Goal: Transaction & Acquisition: Purchase product/service

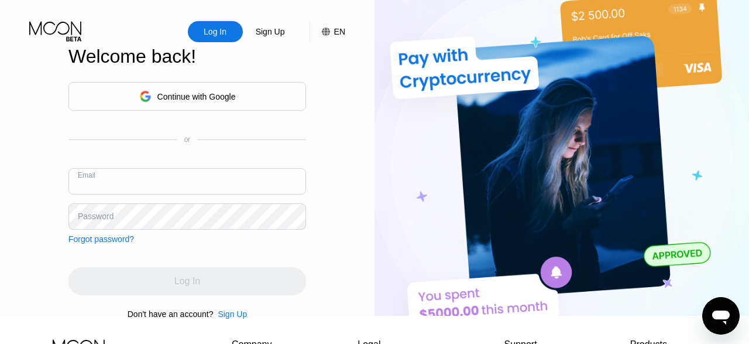
click at [167, 187] on input "text" at bounding box center [187, 181] width 238 height 26
click at [200, 99] on div "Continue with Google" at bounding box center [196, 96] width 78 height 9
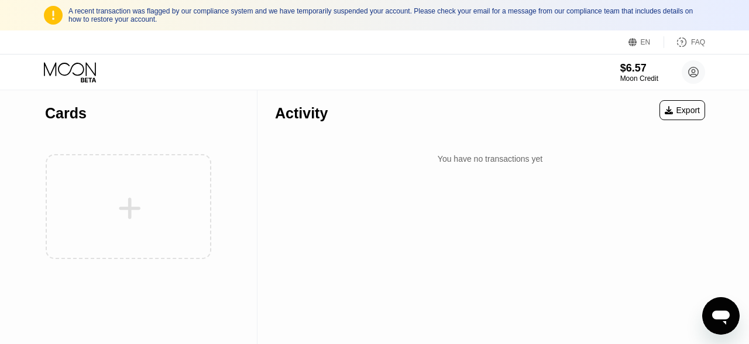
click at [449, 207] on div "Activity Export You have no transactions yet" at bounding box center [490, 217] width 465 height 254
click at [690, 77] on circle at bounding box center [693, 71] width 23 height 23
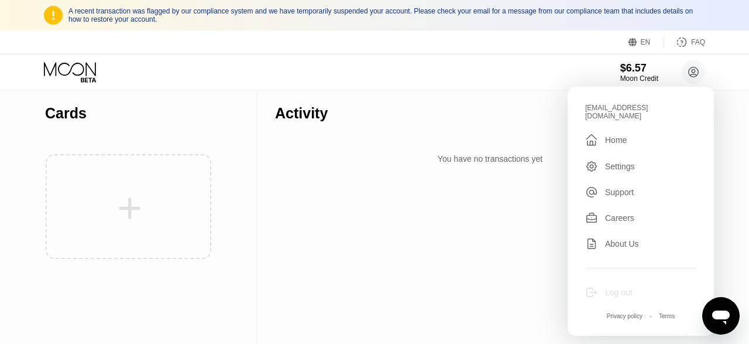
click at [622, 287] on div "Log out" at bounding box center [619, 291] width 28 height 9
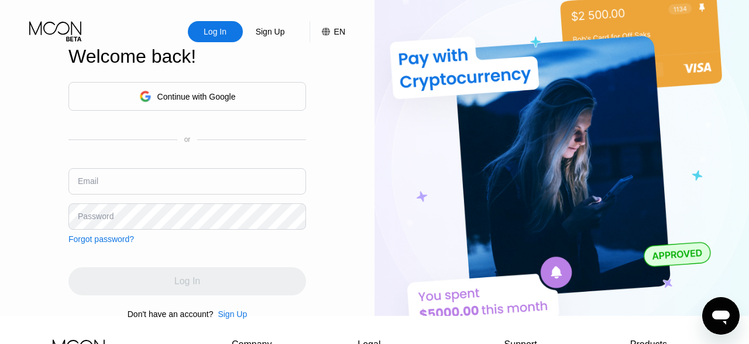
click at [175, 101] on div "Continue with Google" at bounding box center [196, 96] width 78 height 9
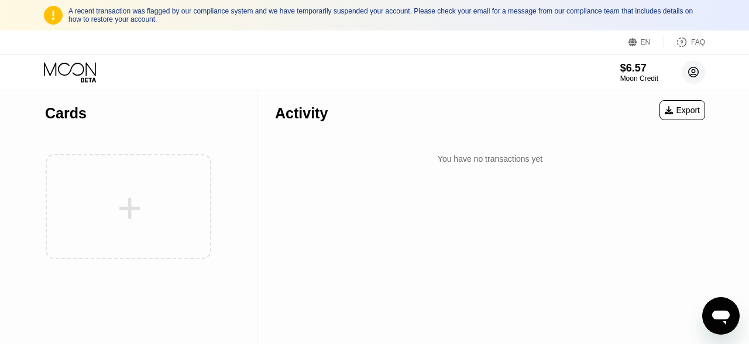
click at [689, 77] on circle at bounding box center [693, 71] width 23 height 23
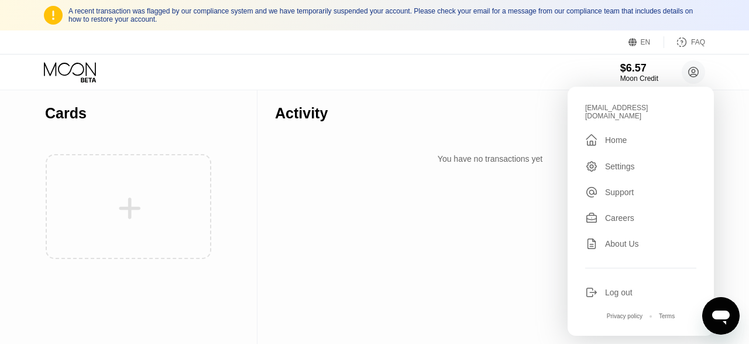
click at [616, 287] on div "Log out" at bounding box center [619, 291] width 28 height 9
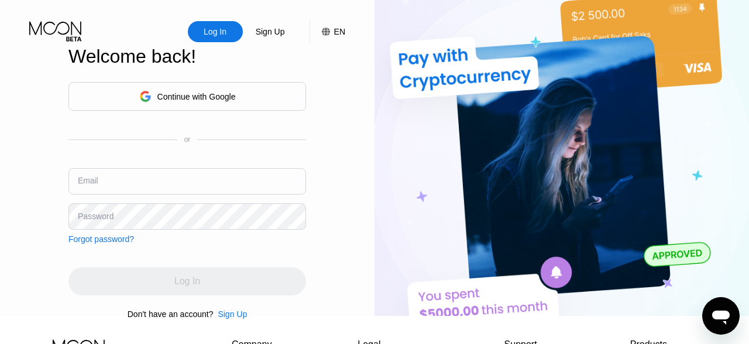
click at [173, 192] on input "text" at bounding box center [187, 181] width 238 height 26
paste input "michaelj20067@gmail.com"
type input "michaelj20067@gmail.com"
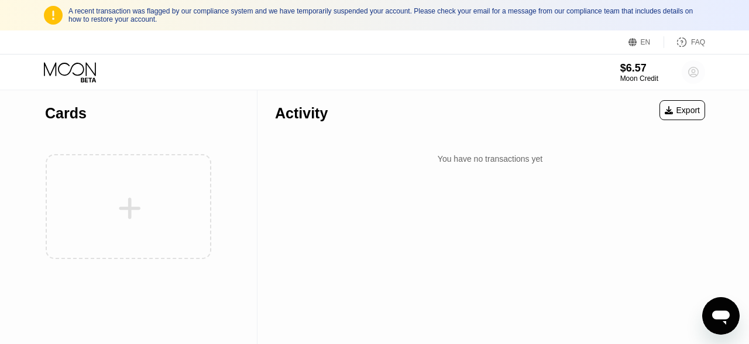
click at [694, 71] on circle at bounding box center [693, 71] width 23 height 23
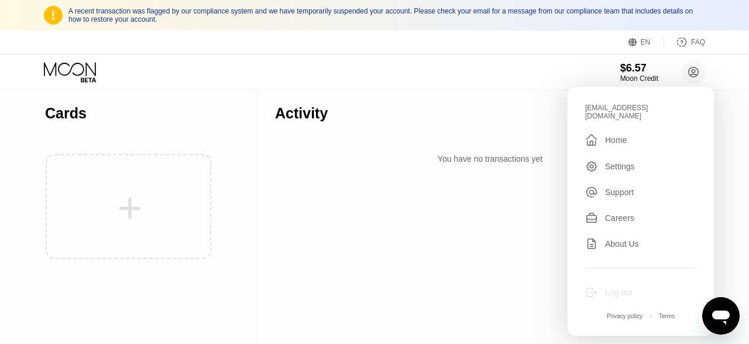
click at [621, 287] on div "Log out" at bounding box center [619, 291] width 28 height 9
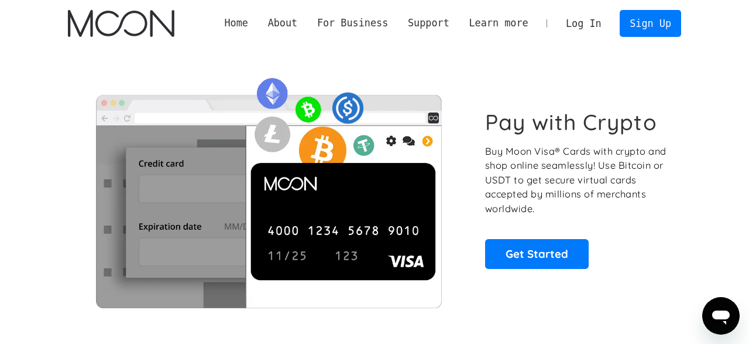
click at [588, 26] on link "Log In" at bounding box center [583, 24] width 55 height 26
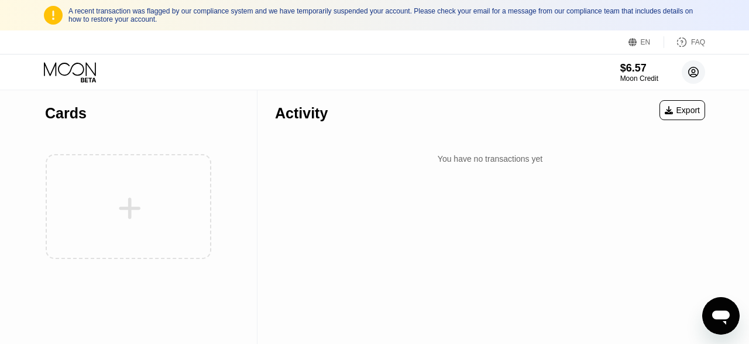
click at [691, 77] on circle at bounding box center [693, 71] width 23 height 23
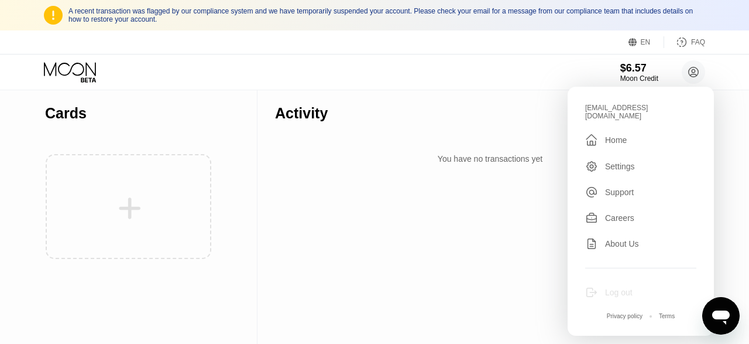
click at [610, 287] on div "Log out" at bounding box center [619, 291] width 28 height 9
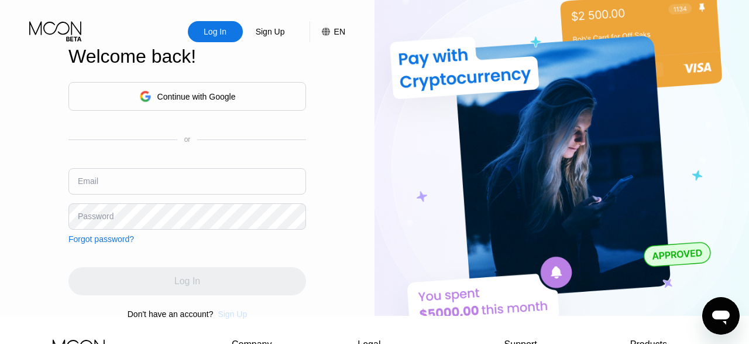
click at [231, 318] on div "Sign Up" at bounding box center [232, 313] width 29 height 9
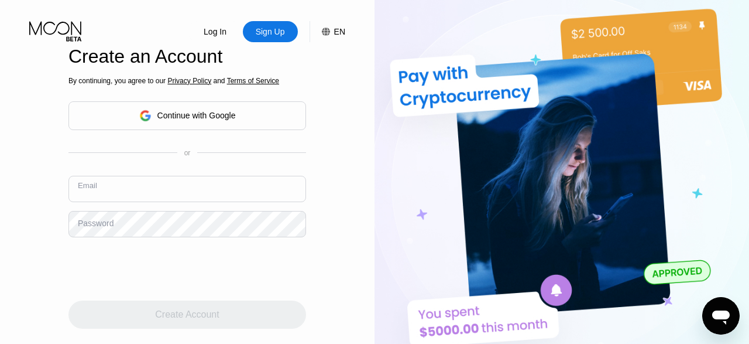
click at [124, 181] on input "text" at bounding box center [187, 189] width 238 height 26
paste input "michaelj20067@gmail.com"
type input "michaelj20067@gmail.com"
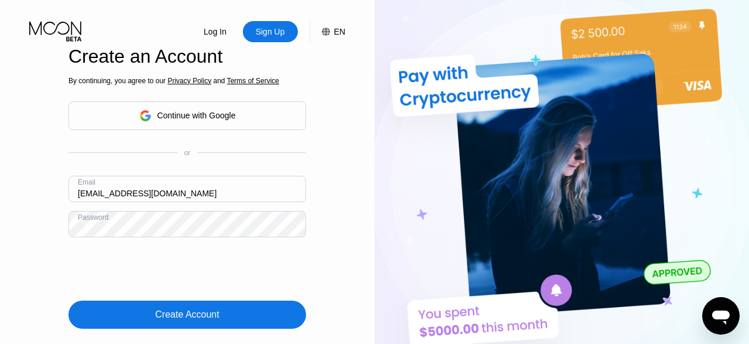
click at [174, 308] on div "Create Account" at bounding box center [187, 314] width 64 height 12
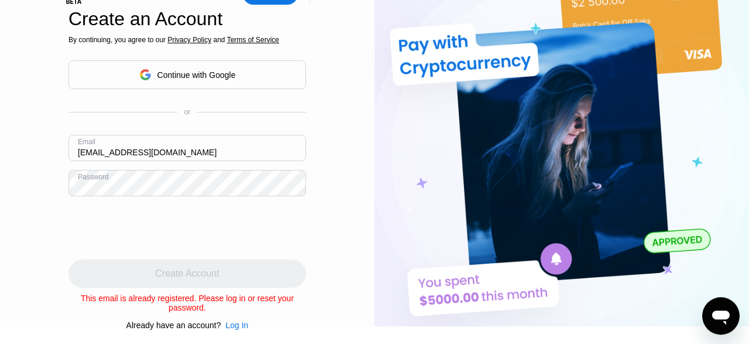
scroll to position [39, 0]
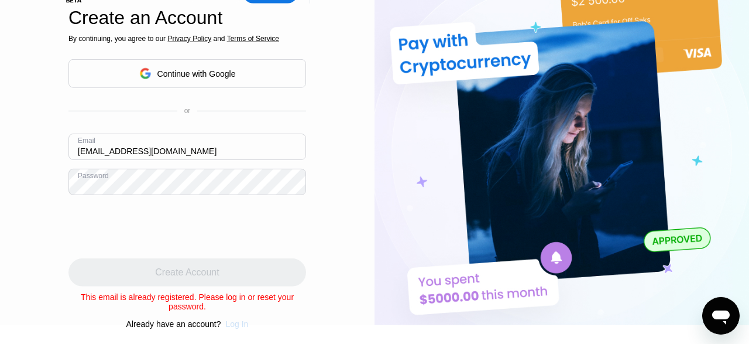
click at [239, 319] on div "Log In" at bounding box center [236, 323] width 23 height 9
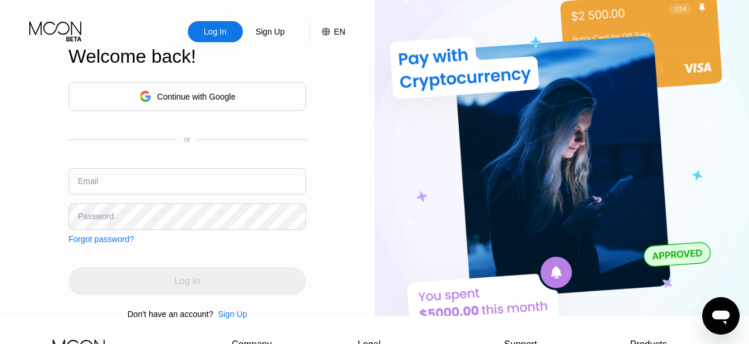
click at [135, 188] on input "text" at bounding box center [187, 181] width 238 height 26
paste input "MakeitRain@2"
click at [156, 188] on input "MakeitRain@2" at bounding box center [187, 181] width 238 height 26
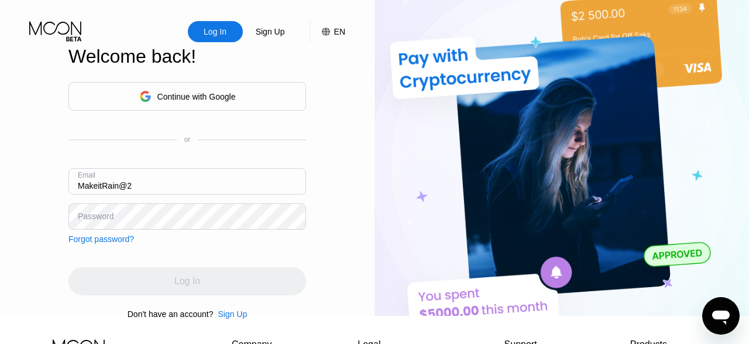
paste input "michaelj20067@gmail.com"
type input "michaelj20067@gmail.com"
click at [103, 244] on div "Forgot password?" at bounding box center [101, 238] width 66 height 9
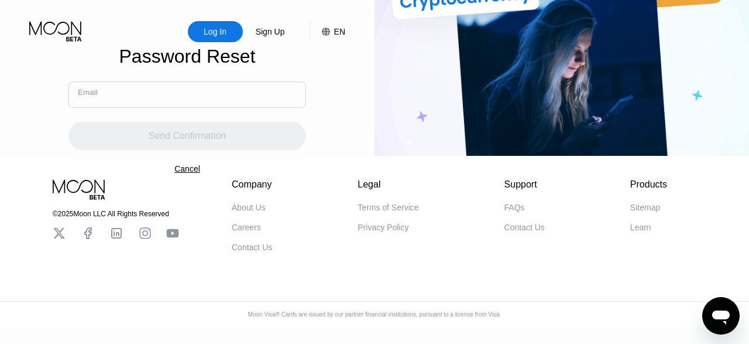
click at [115, 101] on input "text" at bounding box center [187, 94] width 238 height 26
paste input "michaelj20067@gmail.com"
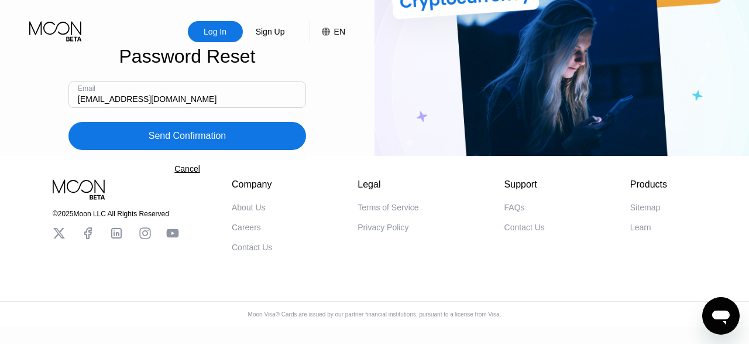
type input "michaelj20067@gmail.com"
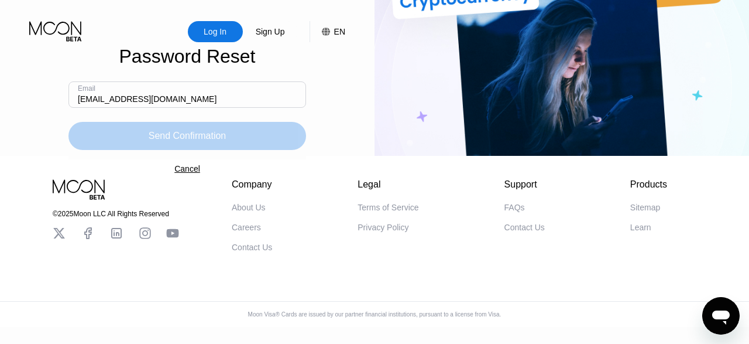
click at [160, 139] on div "Send Confirmation" at bounding box center [188, 136] width 78 height 12
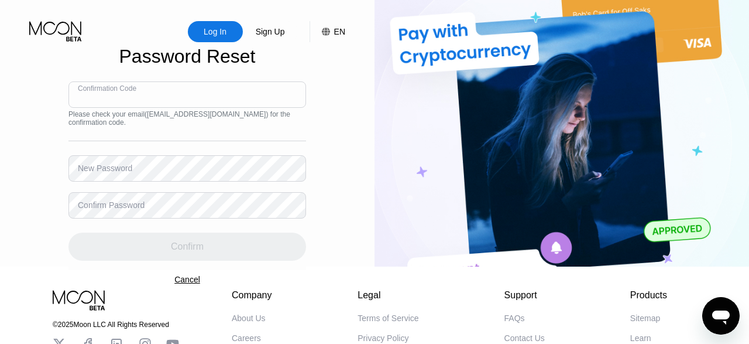
click at [115, 107] on input at bounding box center [187, 94] width 238 height 26
paste input "833194"
type input "833194"
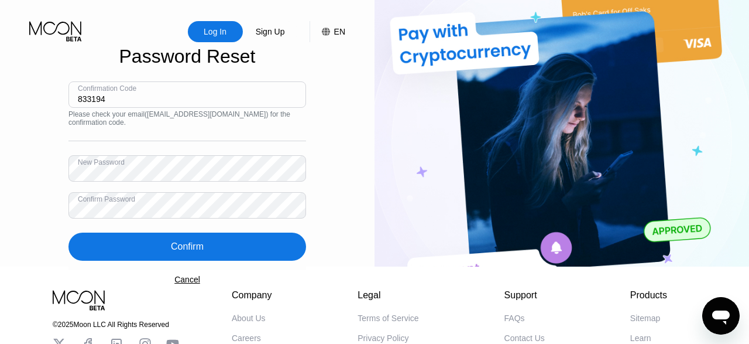
click at [191, 255] on div "Confirm" at bounding box center [187, 246] width 238 height 28
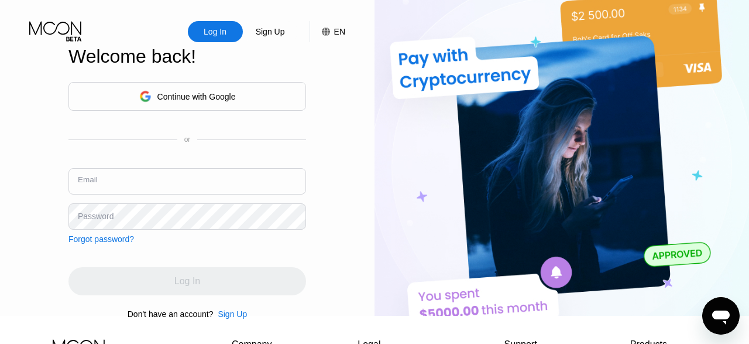
click at [132, 194] on input "text" at bounding box center [187, 181] width 238 height 26
paste input "michaelj20067@gmail.com"
type input "michaelj20067@gmail.com"
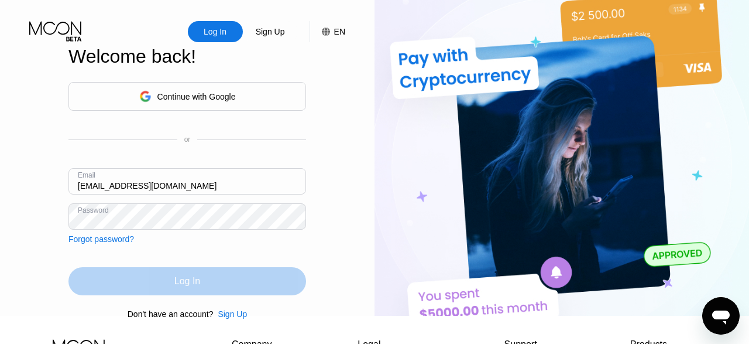
click at [193, 287] on div "Log In" at bounding box center [187, 281] width 26 height 12
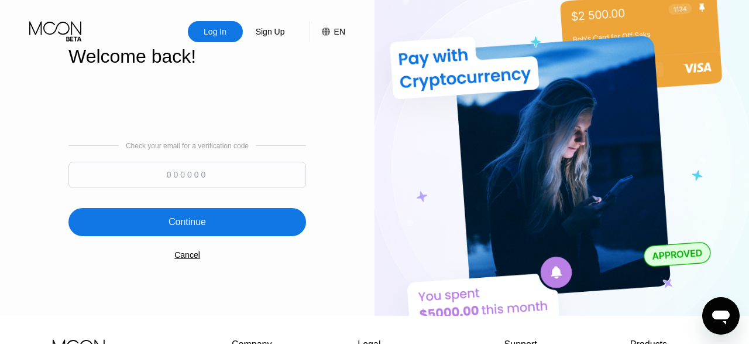
click at [187, 176] on input at bounding box center [187, 175] width 238 height 26
paste input "402395"
type input "402395"
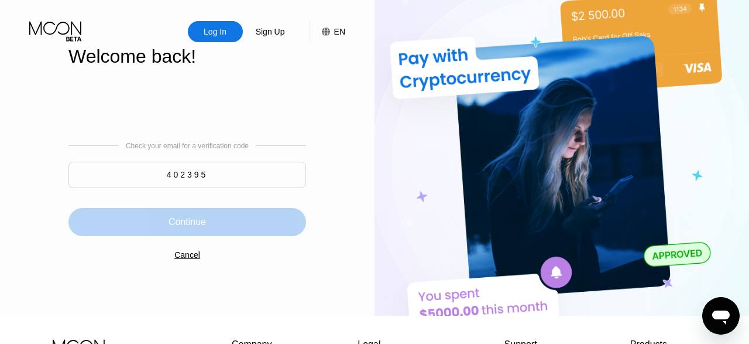
click at [204, 228] on div "Continue" at bounding box center [187, 222] width 37 height 12
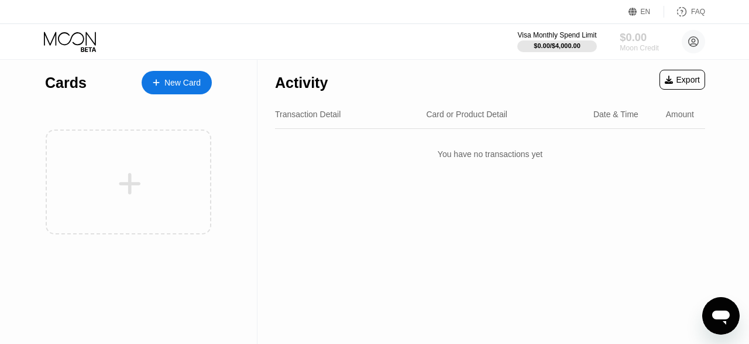
click at [638, 47] on div "Moon Credit" at bounding box center [639, 48] width 39 height 8
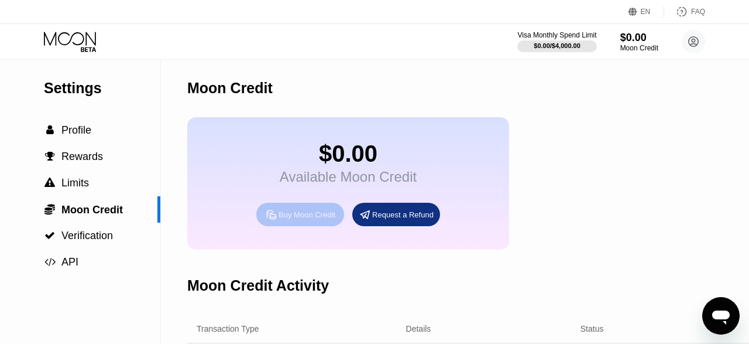
click at [294, 220] on div "Buy Moon Credit" at bounding box center [307, 215] width 57 height 10
type input "0"
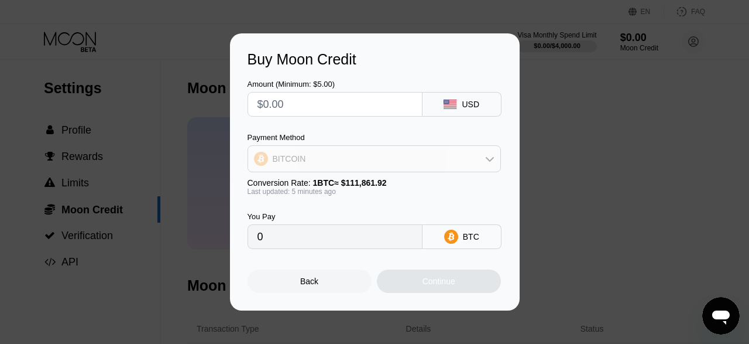
click at [424, 160] on div "BITCOIN" at bounding box center [374, 158] width 252 height 23
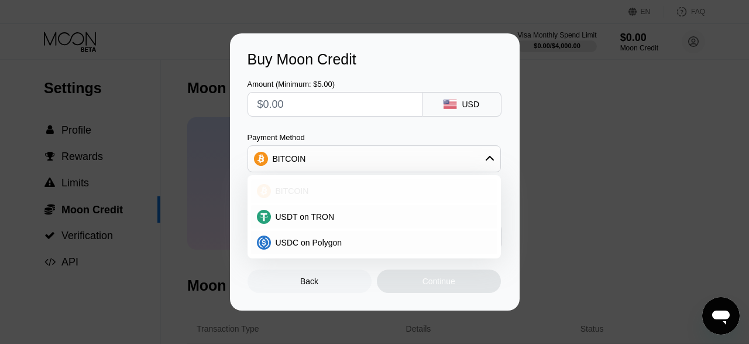
click at [294, 196] on span "BITCOIN" at bounding box center [292, 190] width 33 height 9
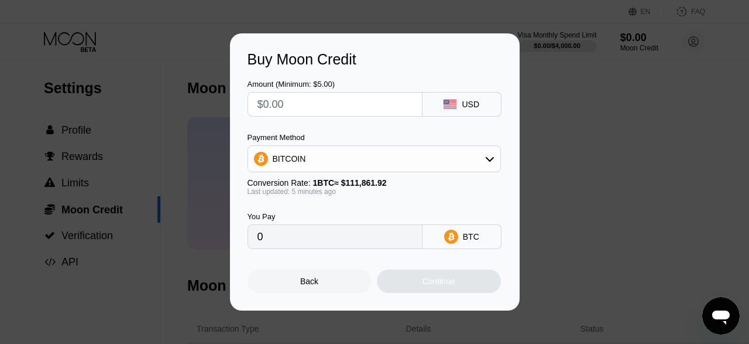
click at [287, 104] on input "text" at bounding box center [335, 103] width 155 height 23
type input "$6"
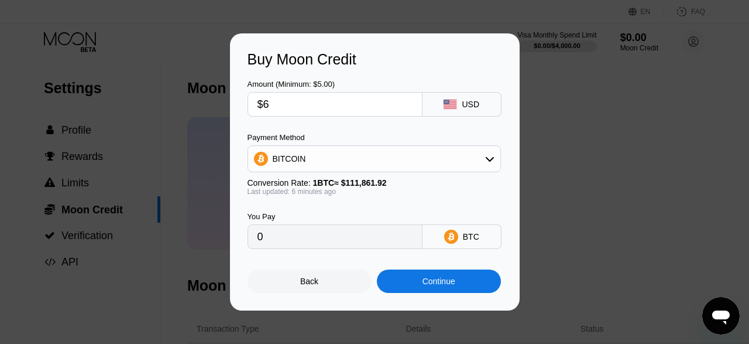
type input "0.00005367"
type input "$62"
type input "0.00055453"
type input "$62"
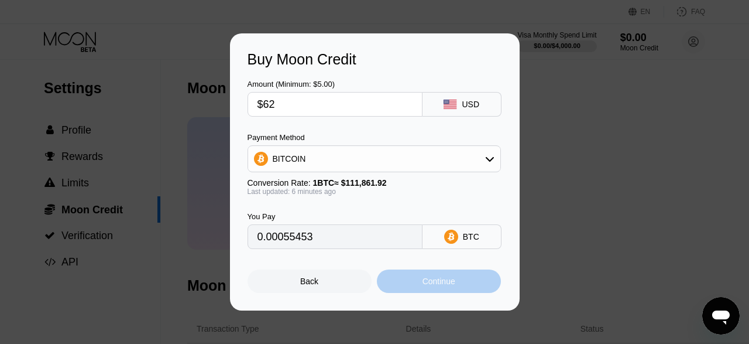
click at [435, 286] on div "Continue" at bounding box center [439, 280] width 33 height 9
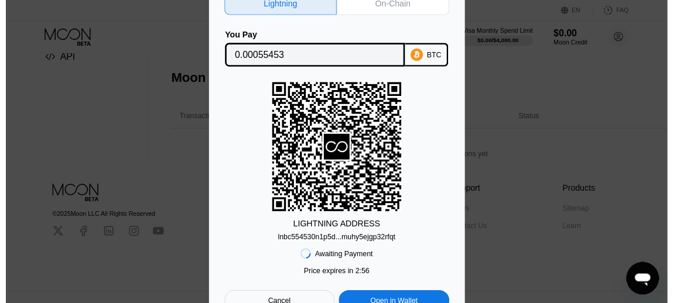
scroll to position [231, 0]
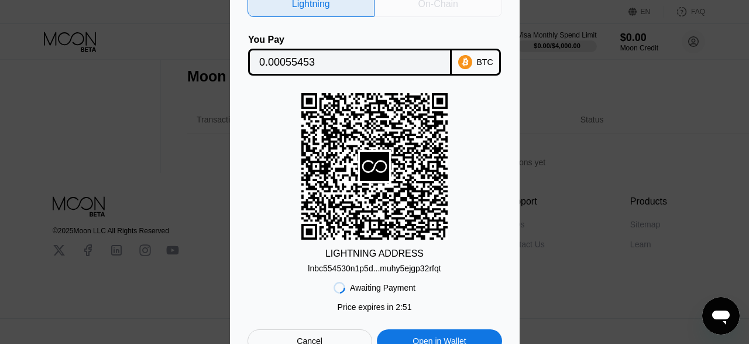
click at [443, 9] on div "On-Chain" at bounding box center [439, 4] width 128 height 26
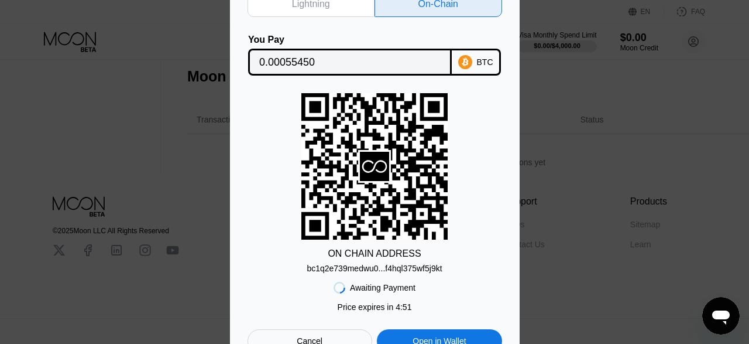
click at [443, 273] on div "ON CHAIN ADDRESS bc1q2e739medwu0...f4hql375wf5j9kt" at bounding box center [375, 183] width 255 height 180
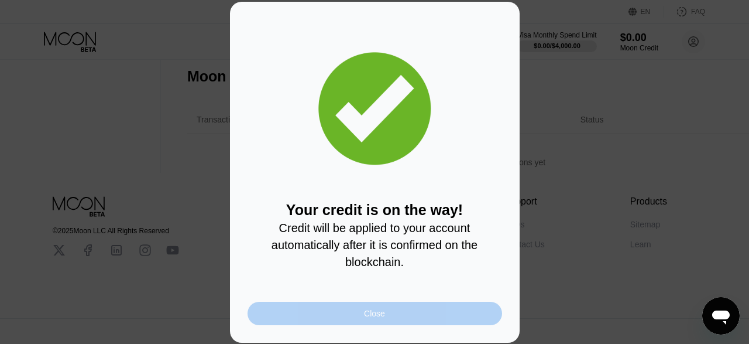
click at [373, 313] on div "Close" at bounding box center [374, 312] width 21 height 9
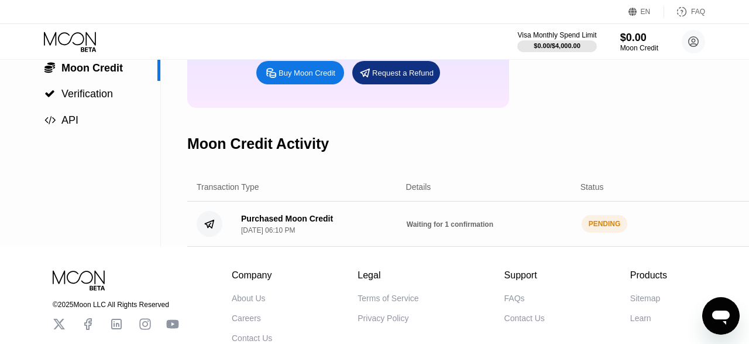
scroll to position [144, 0]
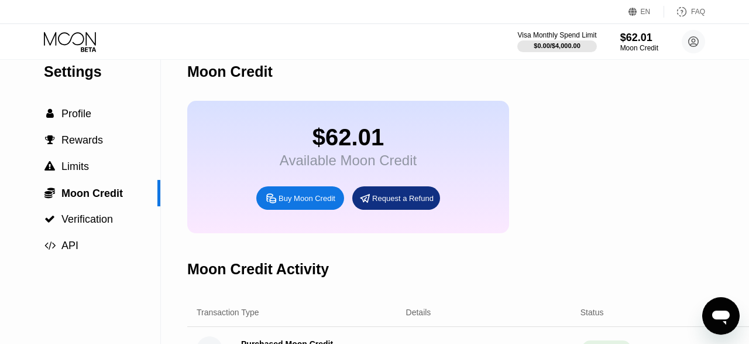
scroll to position [16, 0]
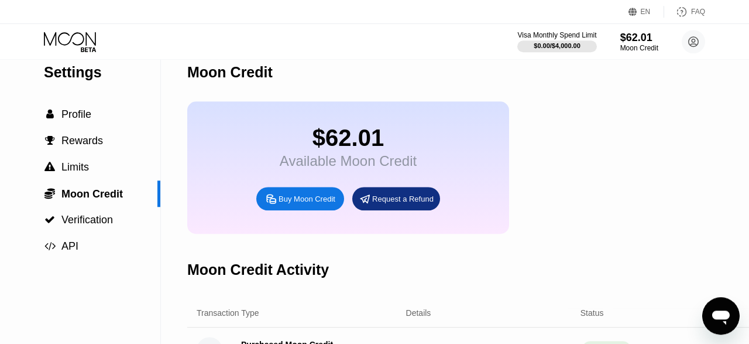
click at [304, 210] on div "Buy Moon Credit" at bounding box center [300, 198] width 88 height 23
type input "0"
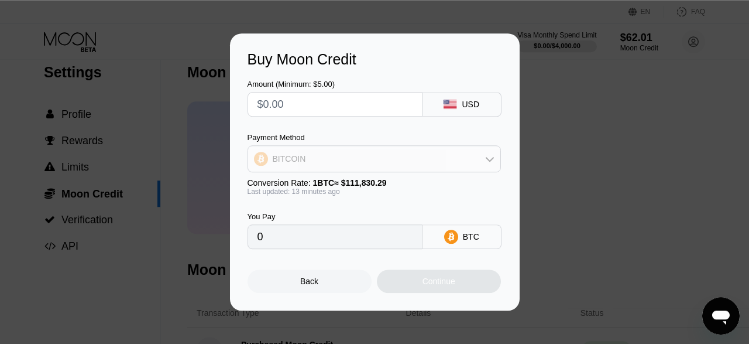
click at [490, 157] on icon at bounding box center [489, 158] width 9 height 9
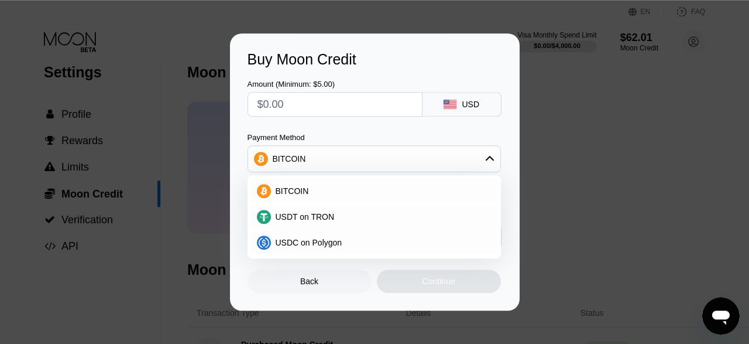
click at [584, 144] on div "Buy Moon Credit Amount (Minimum: $5.00) USD Payment Method BITCOIN BITCOIN USDT…" at bounding box center [374, 171] width 749 height 277
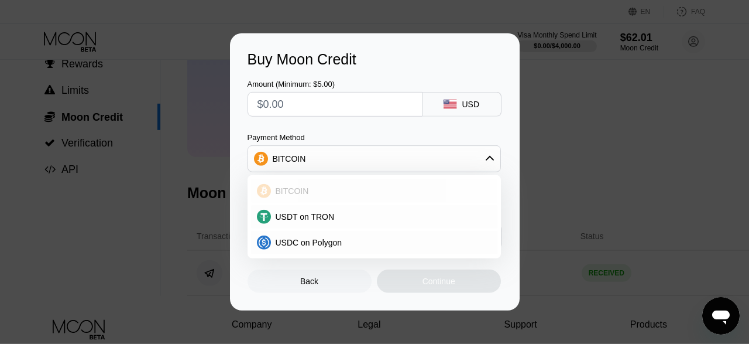
scroll to position [94, 0]
click at [412, 15] on div at bounding box center [374, 172] width 749 height 344
click at [304, 297] on div "Buy Moon Credit Amount (Minimum: $5.00) USD Payment Method BITCOIN BITCOIN USDT…" at bounding box center [375, 171] width 290 height 277
click at [303, 286] on div "Back" at bounding box center [309, 280] width 18 height 9
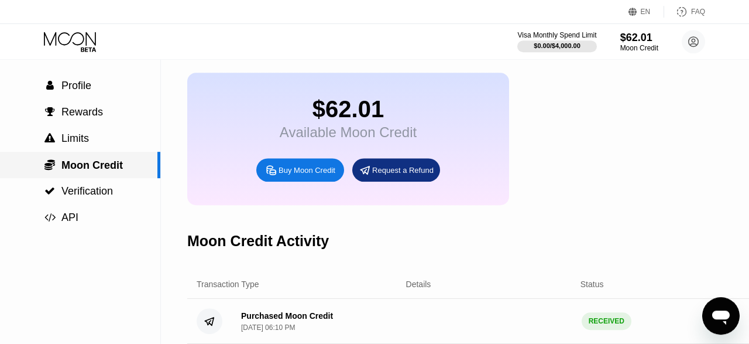
scroll to position [42, 0]
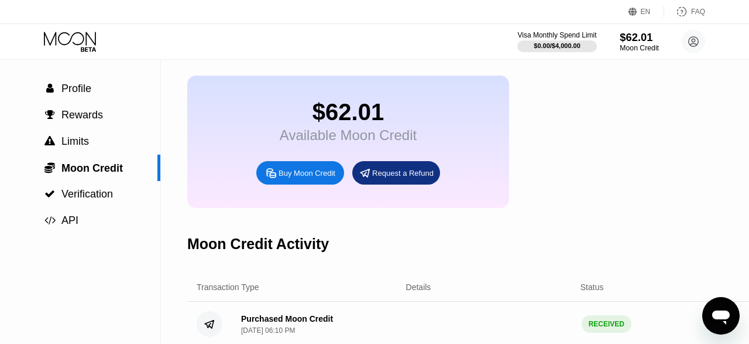
click at [634, 49] on div "Moon Credit" at bounding box center [639, 48] width 39 height 8
click at [307, 178] on div "Buy Moon Credit" at bounding box center [307, 173] width 57 height 10
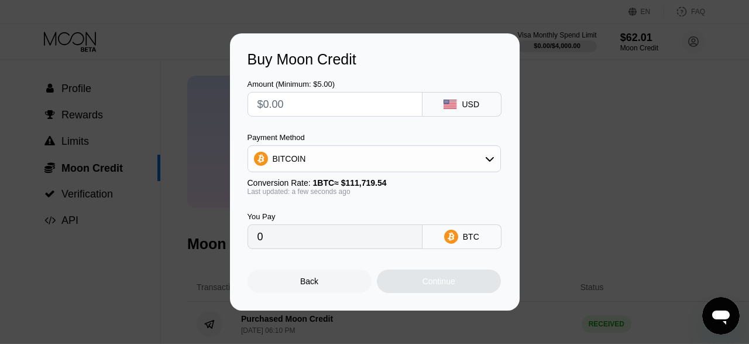
click at [316, 108] on input "text" at bounding box center [335, 103] width 155 height 23
type input "$6"
type input "0.00005371"
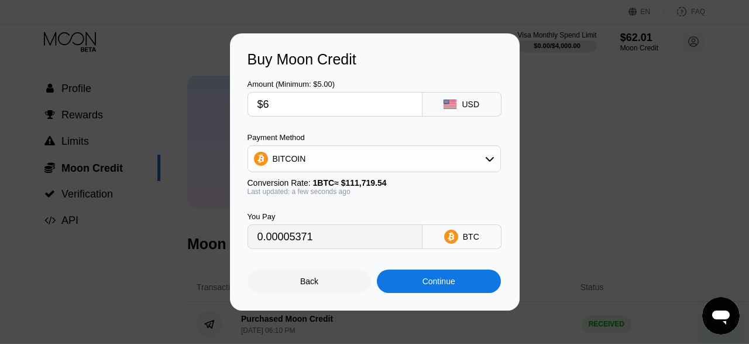
type input "$60"
type input "0.00053706"
type input "$60"
click at [488, 169] on div "BITCOIN" at bounding box center [374, 158] width 252 height 23
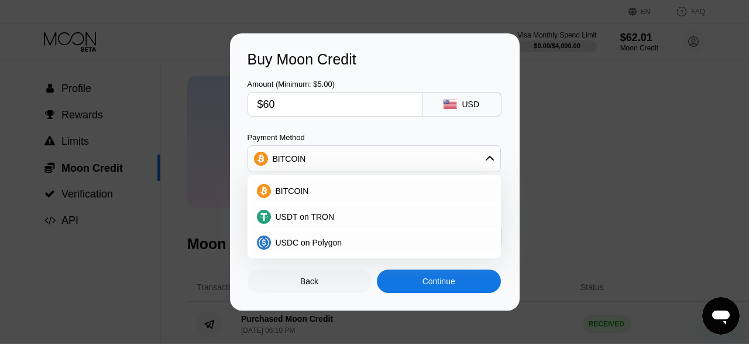
click at [366, 65] on div "Buy Moon Credit" at bounding box center [375, 59] width 255 height 17
click at [610, 119] on div "Buy Moon Credit Amount (Minimum: $5.00) $60 USD Payment Method BITCOIN BITCOIN …" at bounding box center [374, 171] width 749 height 277
click at [300, 298] on div "Buy Moon Credit Amount (Minimum: $5.00) $60 USD Payment Method BITCOIN BITCOIN …" at bounding box center [375, 171] width 290 height 277
click at [301, 293] on div "Back" at bounding box center [310, 280] width 124 height 23
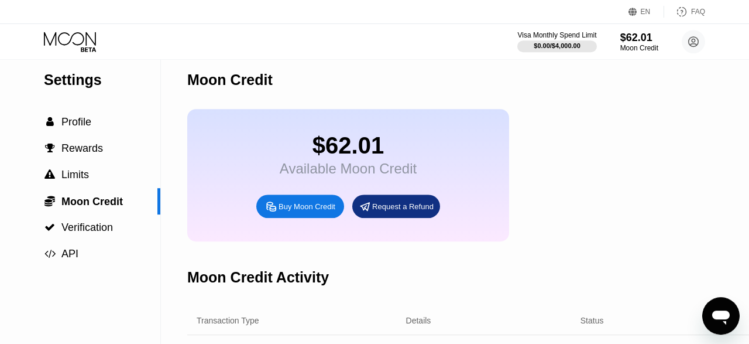
scroll to position [0, 0]
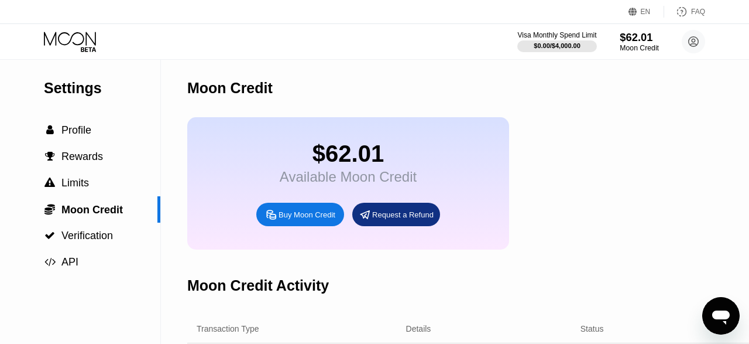
click at [644, 46] on div "Moon Credit" at bounding box center [639, 48] width 39 height 8
click at [691, 50] on circle at bounding box center [693, 41] width 23 height 23
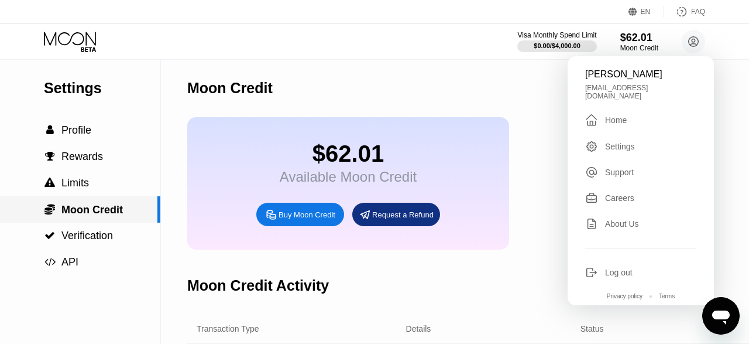
click at [81, 208] on span "Moon Credit" at bounding box center [91, 210] width 61 height 12
click at [304, 220] on div "Buy Moon Credit" at bounding box center [307, 215] width 57 height 10
type input "0.00053706"
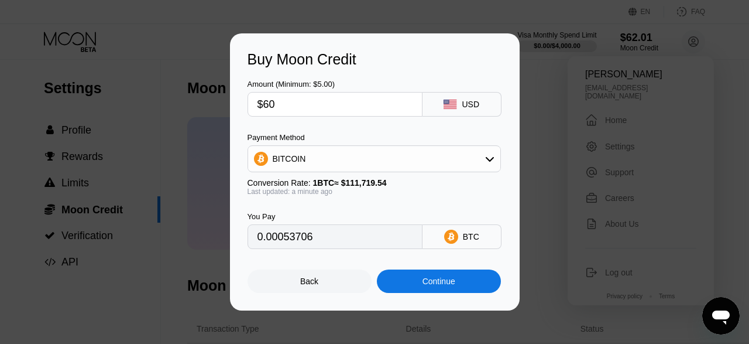
click at [342, 108] on input "$60" at bounding box center [335, 103] width 155 height 23
click at [430, 286] on div "Continue" at bounding box center [439, 280] width 33 height 9
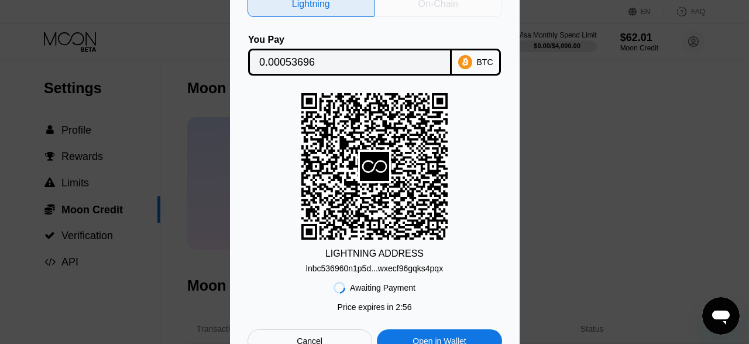
click at [422, 9] on div "On-Chain" at bounding box center [439, 4] width 128 height 26
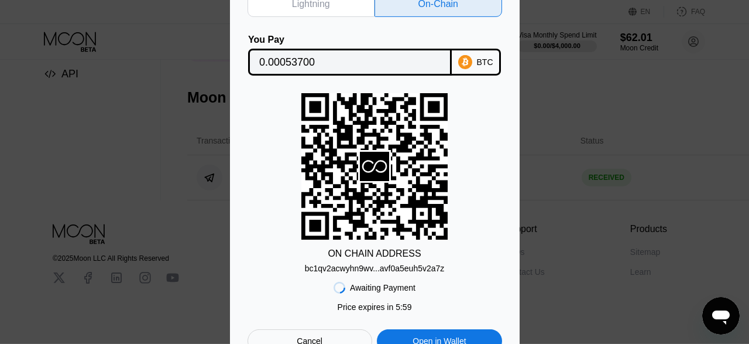
scroll to position [236, 0]
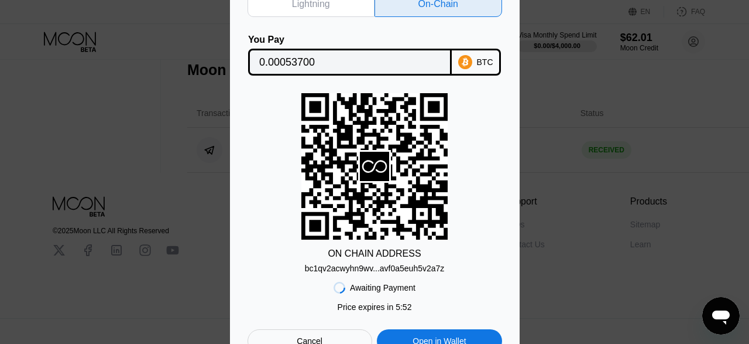
click at [469, 67] on icon at bounding box center [465, 62] width 14 height 14
click at [434, 335] on div "Open in Wallet" at bounding box center [439, 340] width 125 height 23
click at [314, 335] on div "Cancel" at bounding box center [310, 340] width 125 height 23
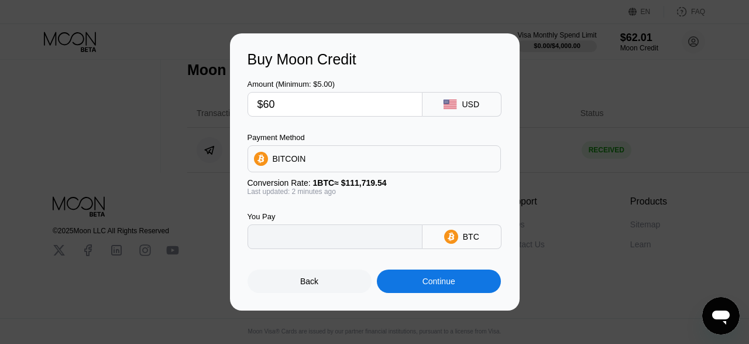
type input "0.00053706"
click at [403, 153] on div "BITCOIN" at bounding box center [374, 158] width 252 height 23
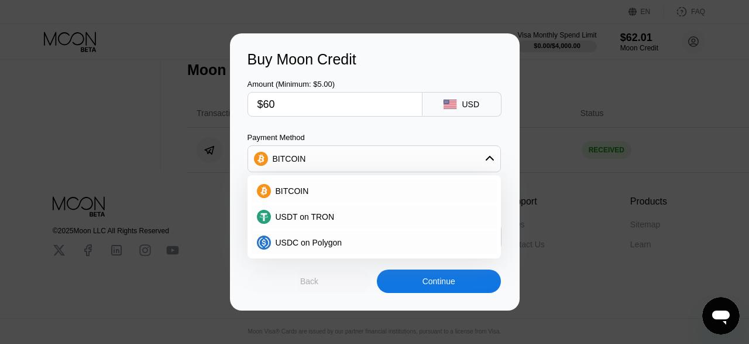
click at [310, 284] on div "Back" at bounding box center [309, 280] width 18 height 9
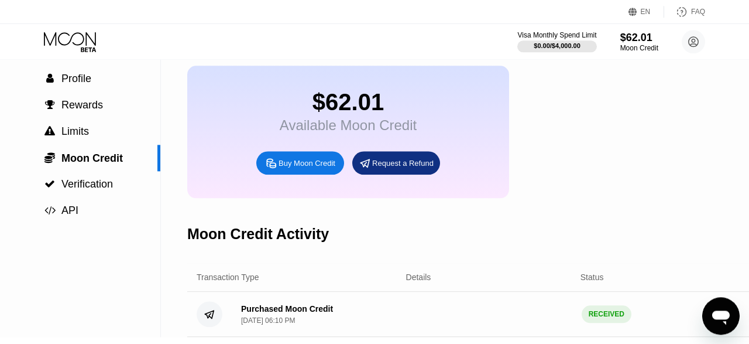
scroll to position [52, 0]
click at [349, 107] on div "$62.01" at bounding box center [348, 102] width 137 height 26
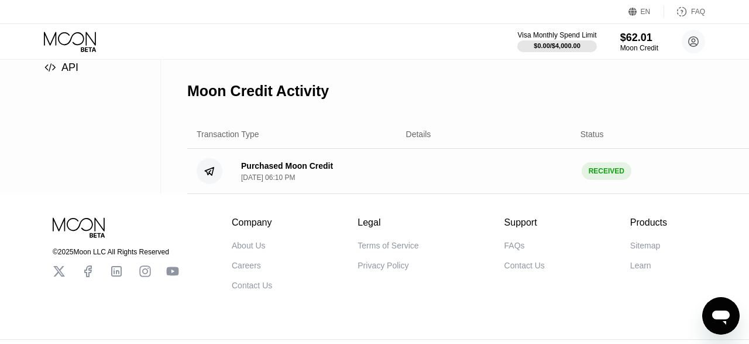
scroll to position [0, 0]
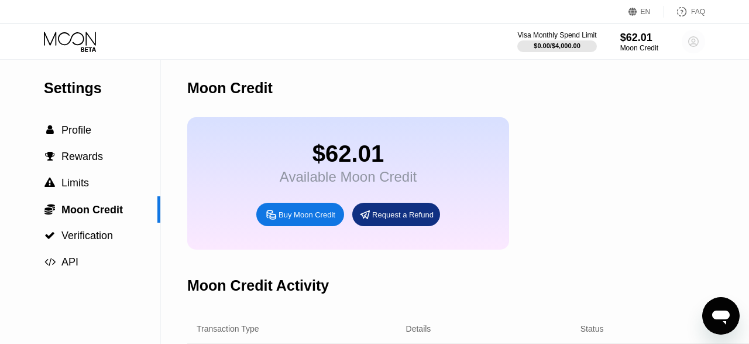
click at [691, 44] on icon at bounding box center [694, 42] width 6 height 6
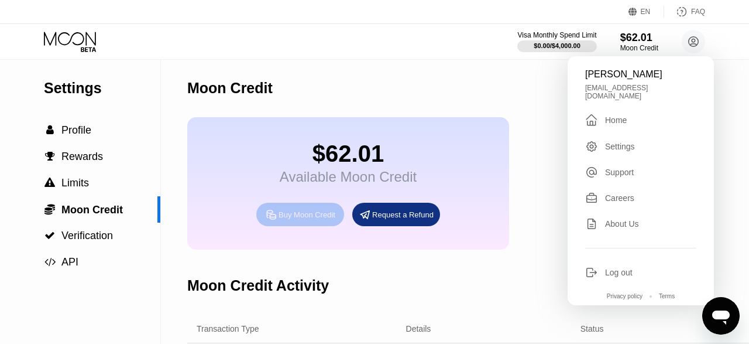
click at [309, 220] on div "Buy Moon Credit" at bounding box center [307, 215] width 57 height 10
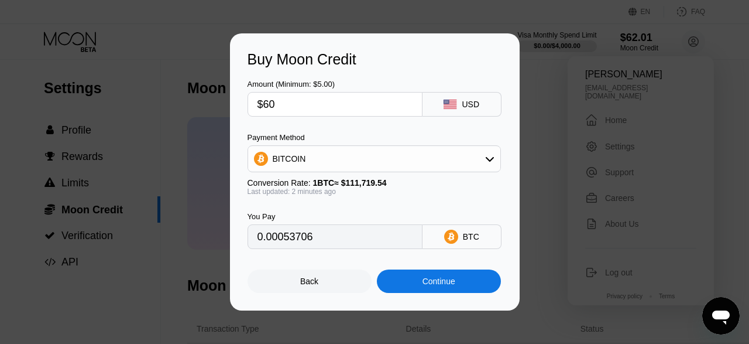
click at [495, 162] on icon at bounding box center [489, 158] width 9 height 9
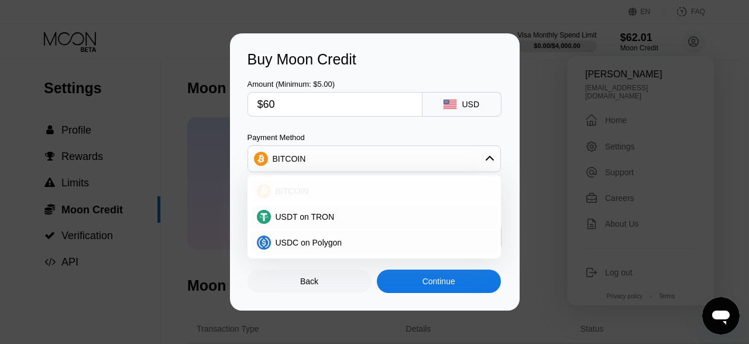
click at [318, 197] on div "BITCOIN" at bounding box center [374, 190] width 246 height 23
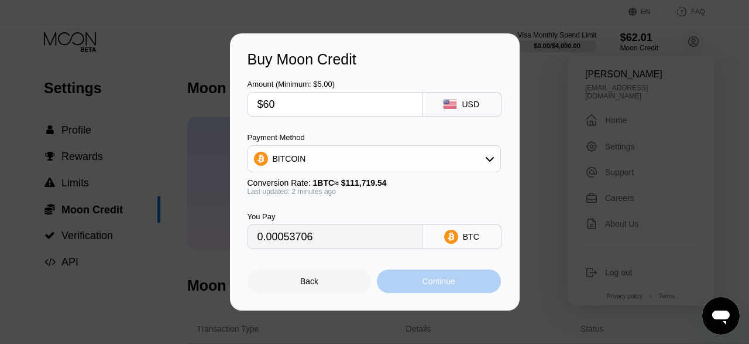
click at [431, 286] on div "Continue" at bounding box center [439, 280] width 33 height 9
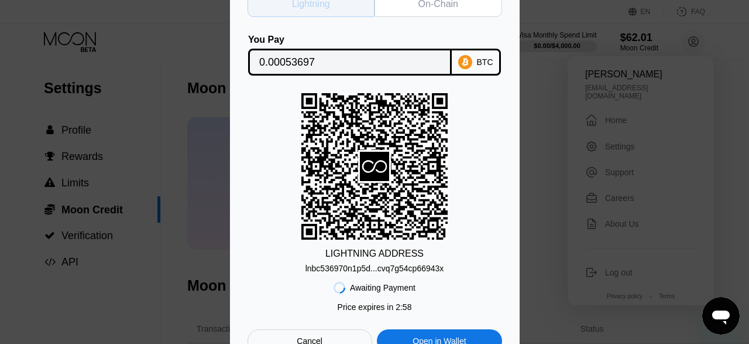
click at [340, 11] on div "Lightning" at bounding box center [312, 4] width 128 height 26
click at [422, 16] on div "Lightning On-Chain You Pay 0.00053697 BTC LIGHTNING ADDRESS lnbc536970n1p5d...c…" at bounding box center [375, 171] width 255 height 361
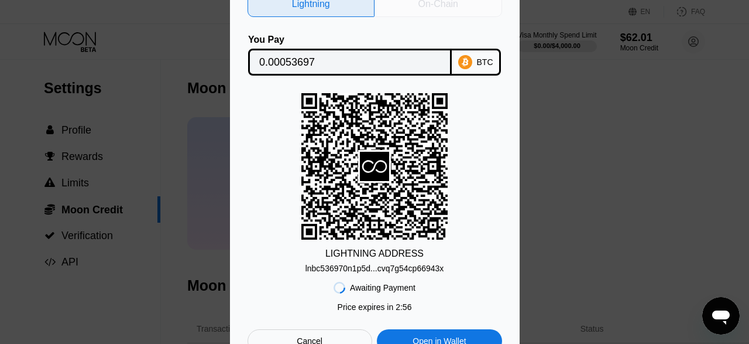
click at [420, 9] on div "On-Chain" at bounding box center [439, 4] width 128 height 26
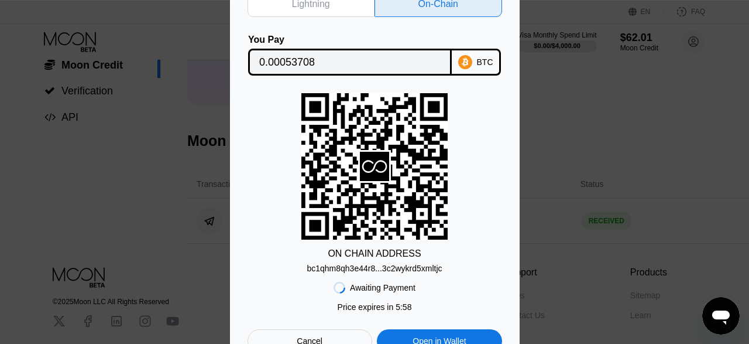
scroll to position [145, 0]
click at [413, 335] on div "Open in Wallet" at bounding box center [439, 340] width 125 height 23
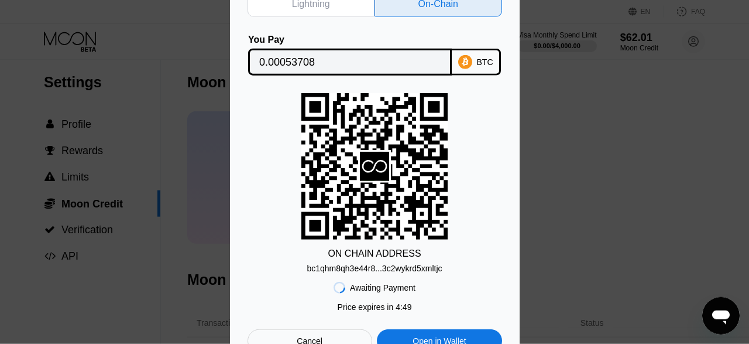
scroll to position [0, 0]
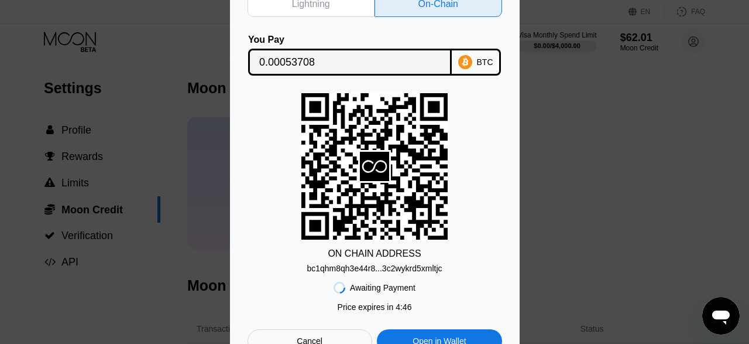
click at [625, 127] on div "Lightning On-Chain You Pay 0.00053708 BTC ON CHAIN ADDRESS bc1qhm8qh3e44r8...3c…" at bounding box center [374, 172] width 749 height 396
click at [297, 334] on div "Cancel" at bounding box center [310, 340] width 125 height 23
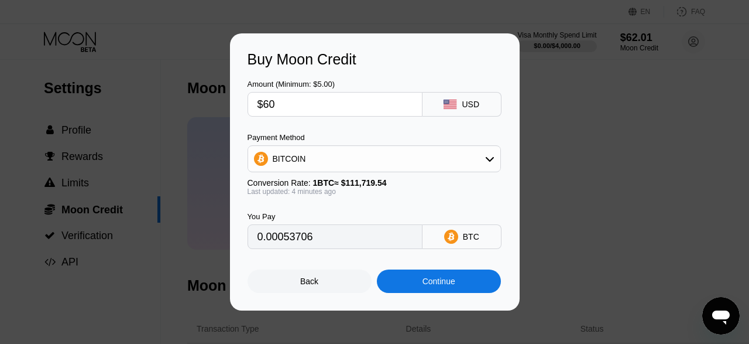
type input "0.00053713"
click at [491, 166] on div "BITCOIN" at bounding box center [374, 158] width 252 height 23
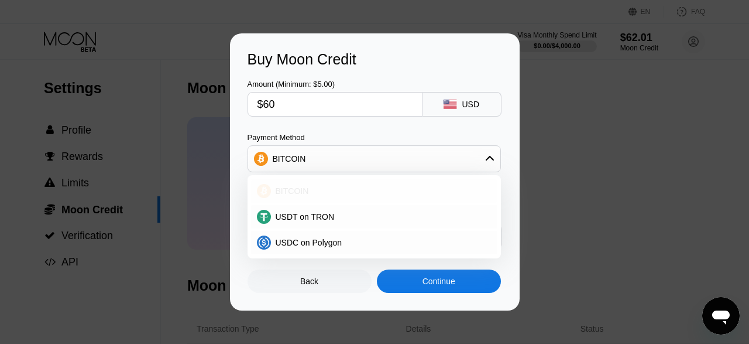
click at [356, 198] on div "BITCOIN" at bounding box center [374, 190] width 246 height 23
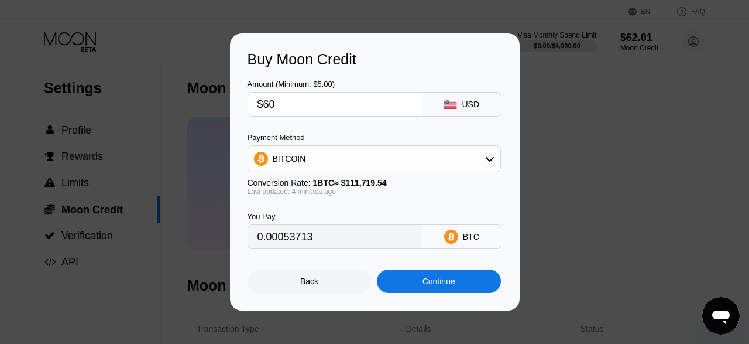
click at [588, 162] on div "Buy Moon Credit Amount (Minimum: $5.00) $60 USD Payment Method BITCOIN Conversi…" at bounding box center [374, 171] width 749 height 277
click at [308, 286] on div "Back" at bounding box center [309, 280] width 18 height 9
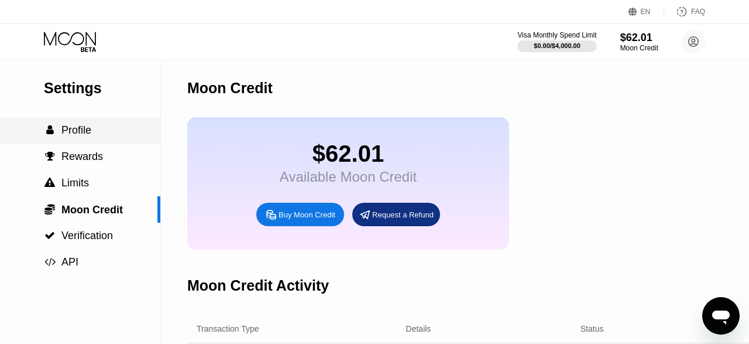
click at [79, 136] on span "Profile" at bounding box center [76, 130] width 30 height 12
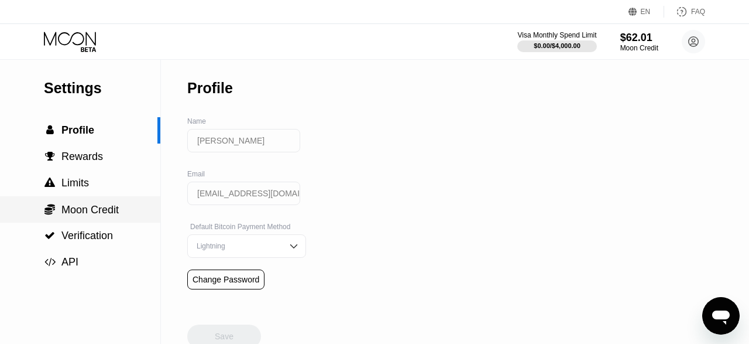
click at [89, 208] on span "Moon Credit" at bounding box center [89, 210] width 57 height 12
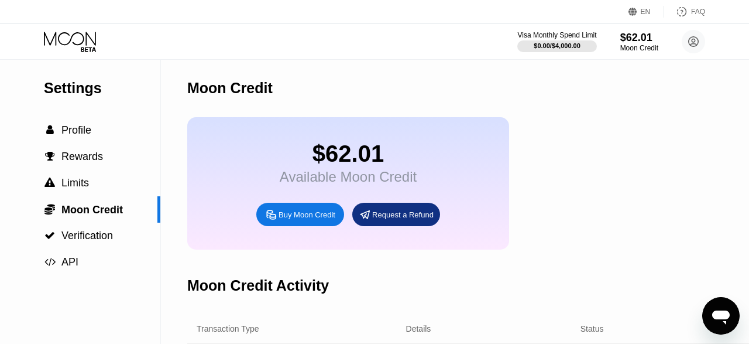
click at [394, 226] on div "Request a Refund" at bounding box center [396, 214] width 88 height 23
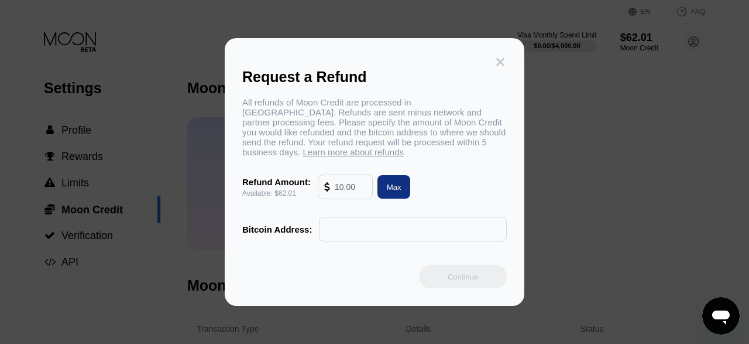
click at [496, 67] on icon at bounding box center [500, 62] width 13 height 13
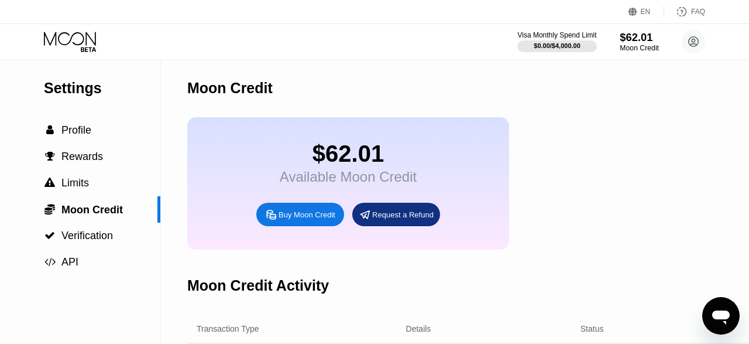
click at [640, 51] on div "Moon Credit" at bounding box center [639, 48] width 39 height 8
click at [303, 220] on div "Buy Moon Credit" at bounding box center [307, 215] width 57 height 10
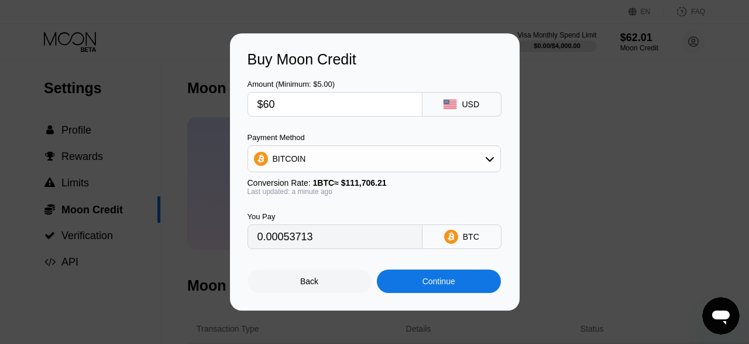
click at [186, 20] on div at bounding box center [374, 172] width 749 height 344
click at [304, 285] on div "Back" at bounding box center [309, 280] width 18 height 9
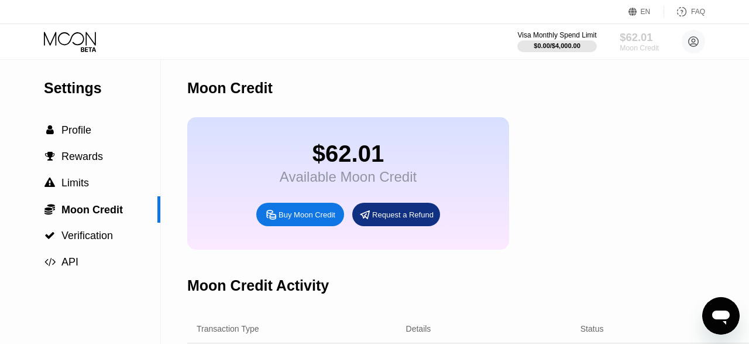
click at [637, 48] on div "Moon Credit" at bounding box center [639, 48] width 39 height 8
click at [74, 49] on icon at bounding box center [71, 42] width 54 height 20
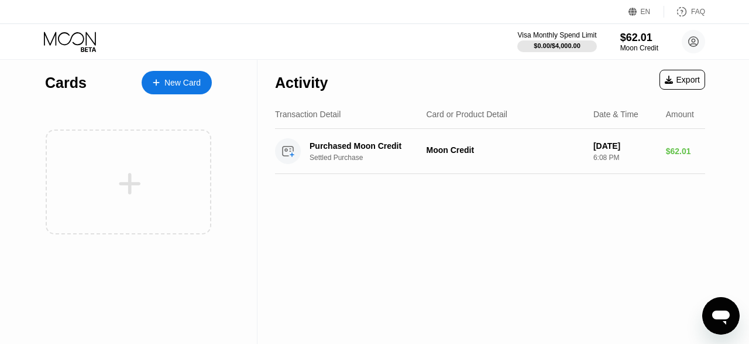
click at [179, 91] on div "New Card" at bounding box center [177, 82] width 70 height 23
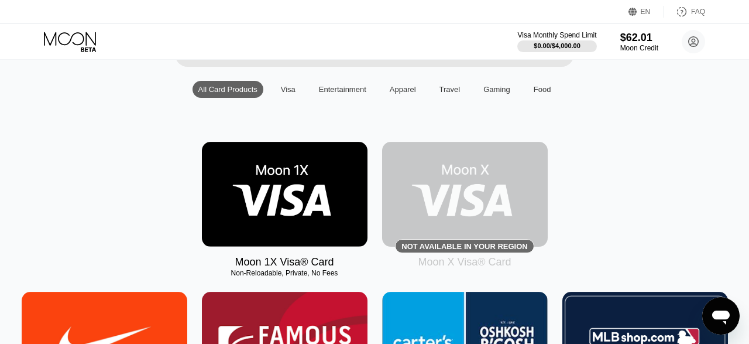
scroll to position [109, 0]
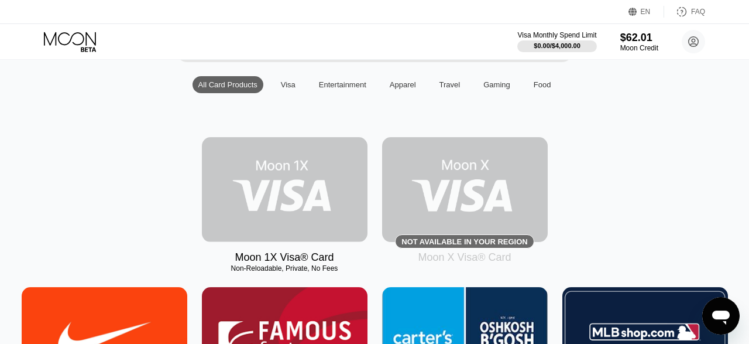
click at [270, 194] on img at bounding box center [285, 189] width 166 height 105
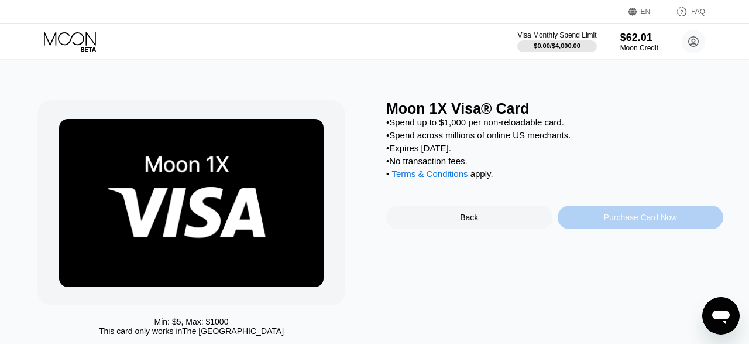
click at [597, 229] on div "Purchase Card Now" at bounding box center [641, 216] width 166 height 23
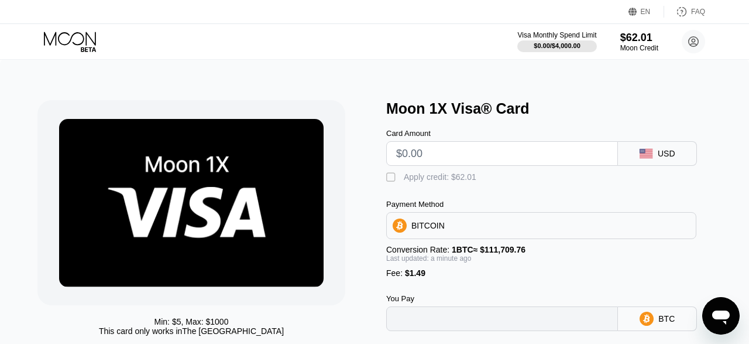
type input "0"
click at [448, 157] on input "text" at bounding box center [502, 153] width 212 height 23
type input "$6"
type input "0.00006705"
type input "$61"
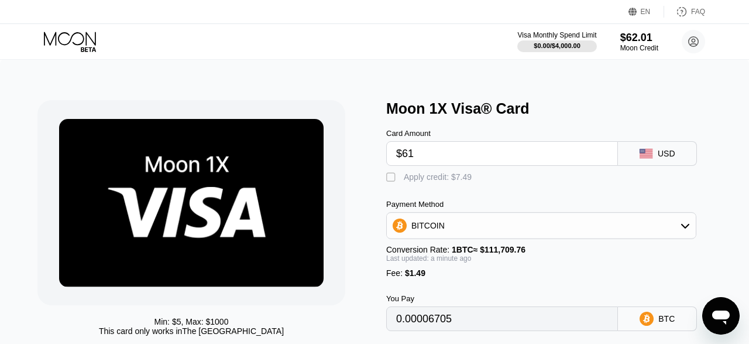
type input "0.00055940"
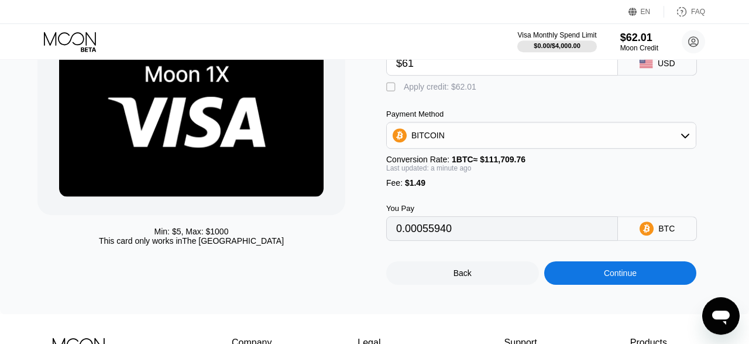
scroll to position [102, 0]
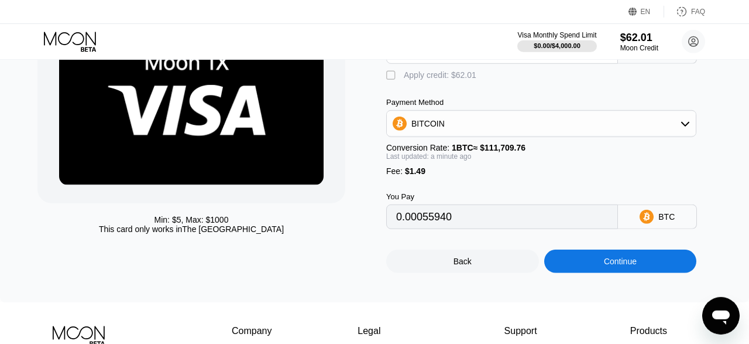
type input "$61"
click at [684, 128] on icon at bounding box center [685, 123] width 9 height 9
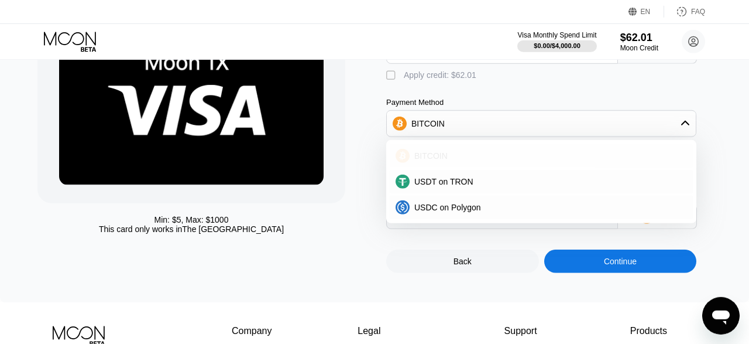
click at [524, 160] on div "BITCOIN" at bounding box center [548, 155] width 277 height 9
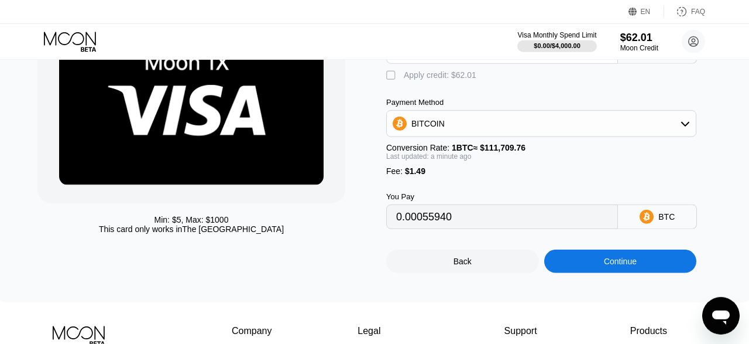
click at [389, 81] on div "" at bounding box center [392, 76] width 12 height 12
type input "0.0000043"
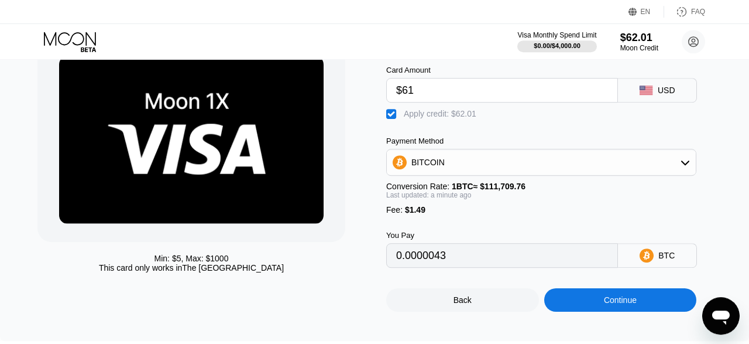
scroll to position [101, 0]
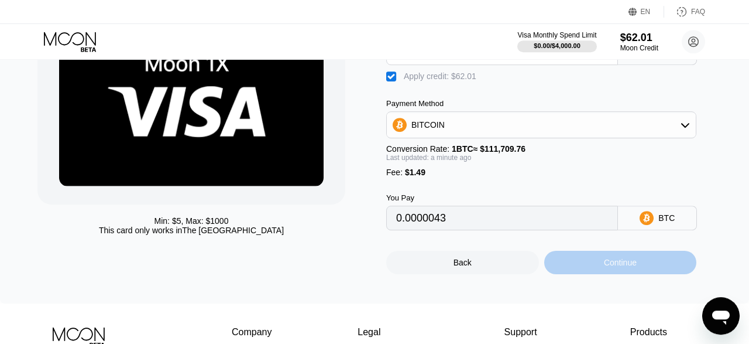
click at [630, 267] on div "Continue" at bounding box center [620, 262] width 33 height 9
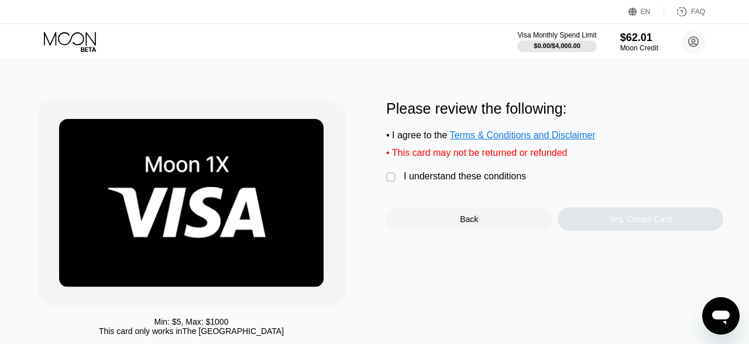
click at [391, 183] on div "" at bounding box center [392, 178] width 12 height 12
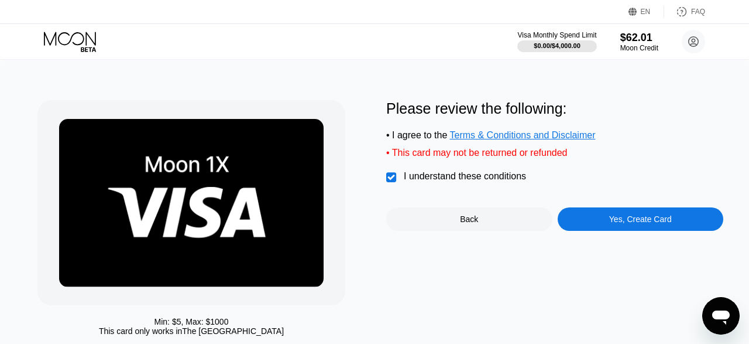
click at [628, 231] on div "Yes, Create Card" at bounding box center [641, 218] width 166 height 23
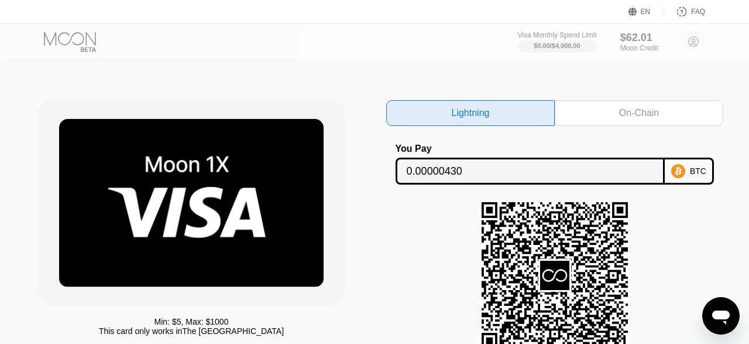
click at [599, 113] on div "On-Chain" at bounding box center [639, 113] width 169 height 26
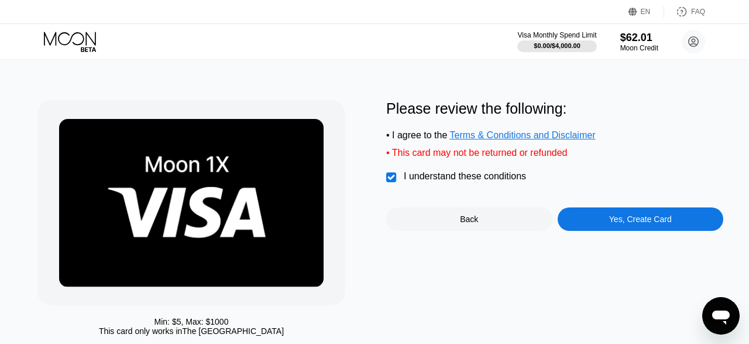
click at [450, 227] on div "Back" at bounding box center [469, 218] width 166 height 23
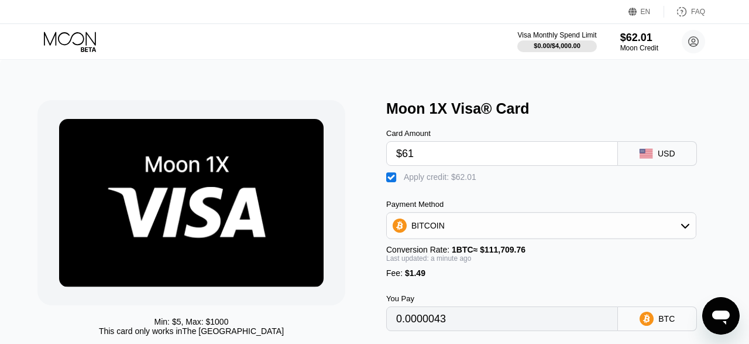
click at [390, 182] on div "" at bounding box center [392, 178] width 12 height 12
click at [390, 182] on div "" at bounding box center [392, 178] width 12 height 12
type input "0.0000043"
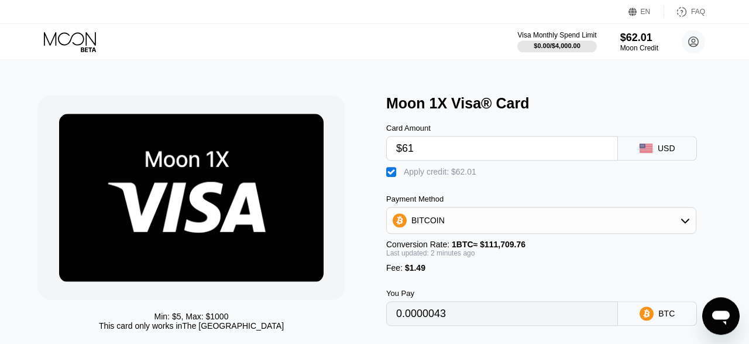
scroll to position [5, 0]
click at [441, 151] on input "$61" at bounding box center [502, 148] width 212 height 23
type input "$6"
type input "0"
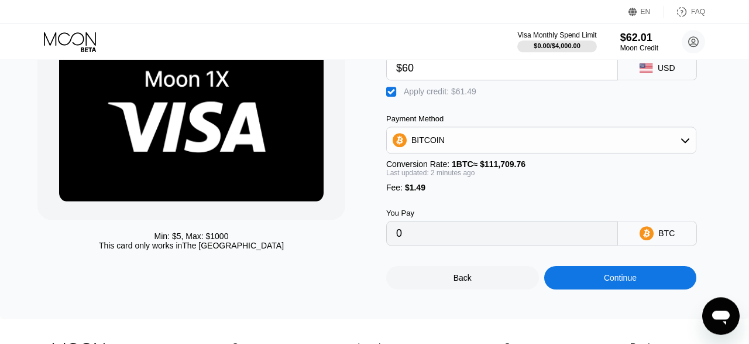
scroll to position [86, 0]
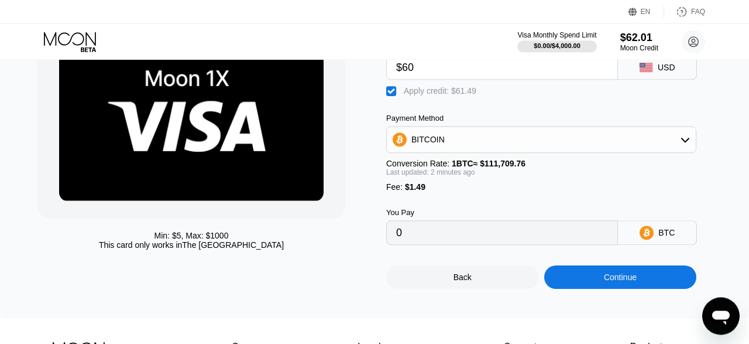
type input "$60"
click at [634, 282] on div "Continue" at bounding box center [620, 276] width 33 height 9
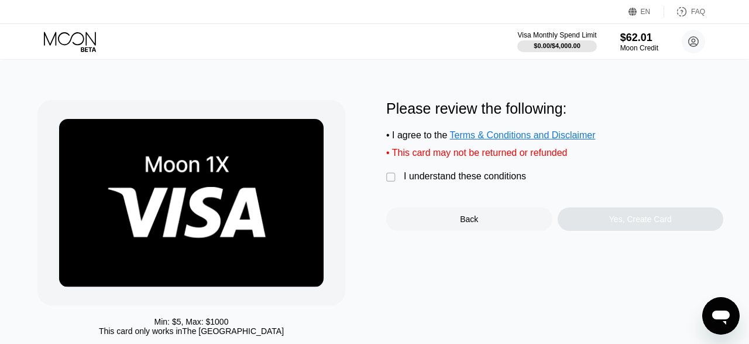
click at [394, 183] on div "" at bounding box center [392, 178] width 12 height 12
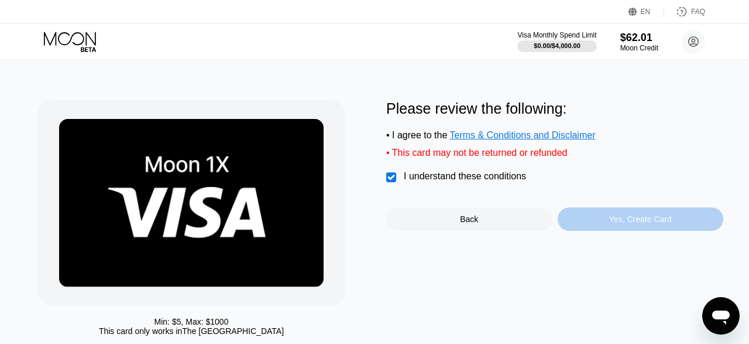
click at [611, 229] on div "Yes, Create Card" at bounding box center [641, 218] width 166 height 23
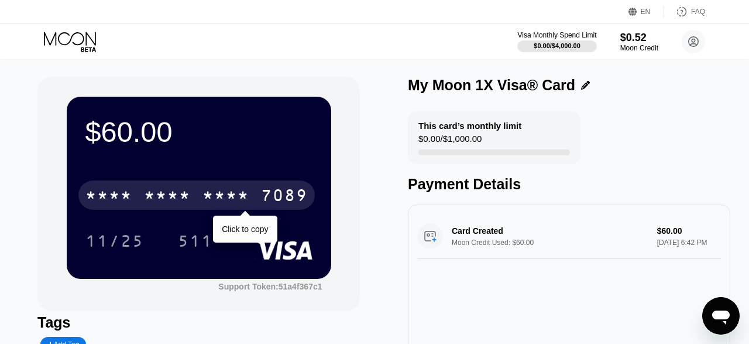
click at [255, 201] on div "* * * * * * * * * * * * 7089" at bounding box center [196, 194] width 236 height 29
